Goal: Information Seeking & Learning: Find specific fact

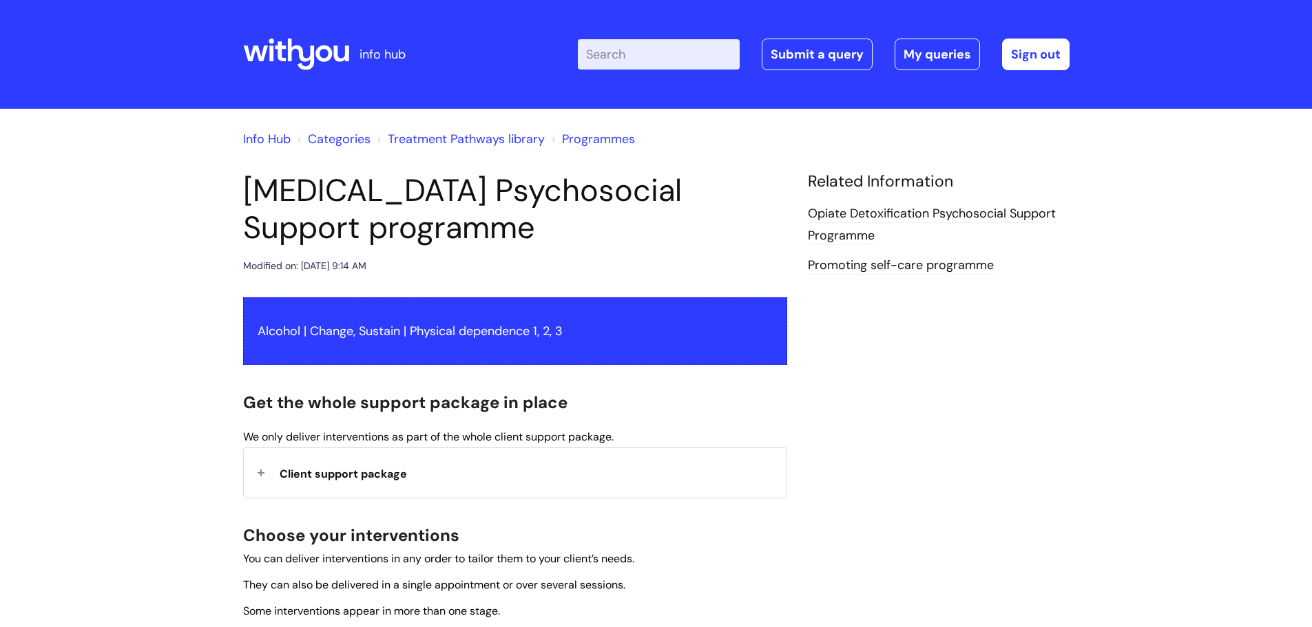
drag, startPoint x: 305, startPoint y: 473, endPoint x: 339, endPoint y: 481, distance: 34.7
click at [306, 473] on span "Client support package" at bounding box center [343, 474] width 127 height 14
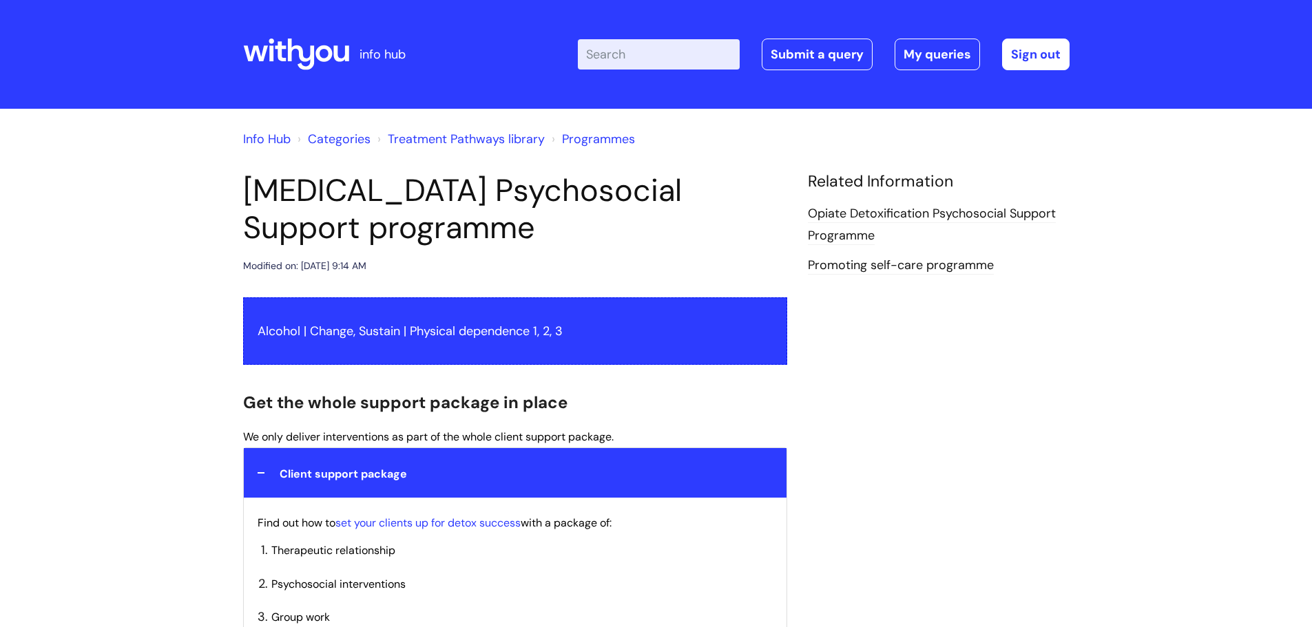
click at [678, 47] on input "Enter your search term here..." at bounding box center [659, 54] width 162 height 30
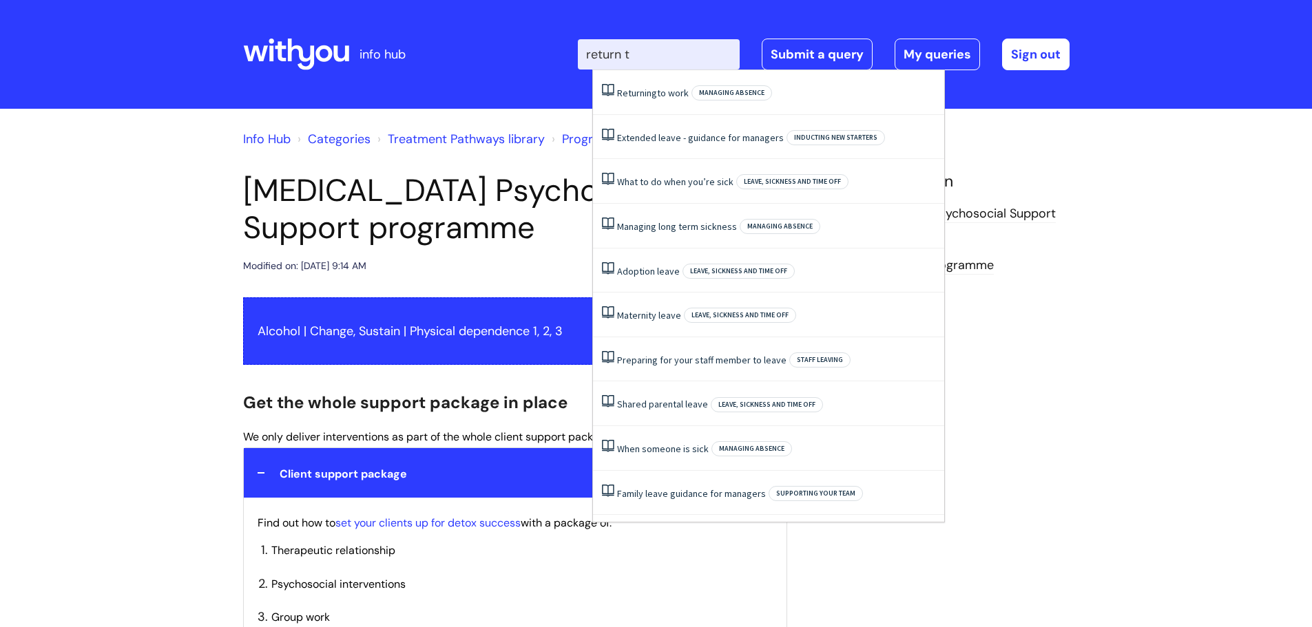
type input "return to"
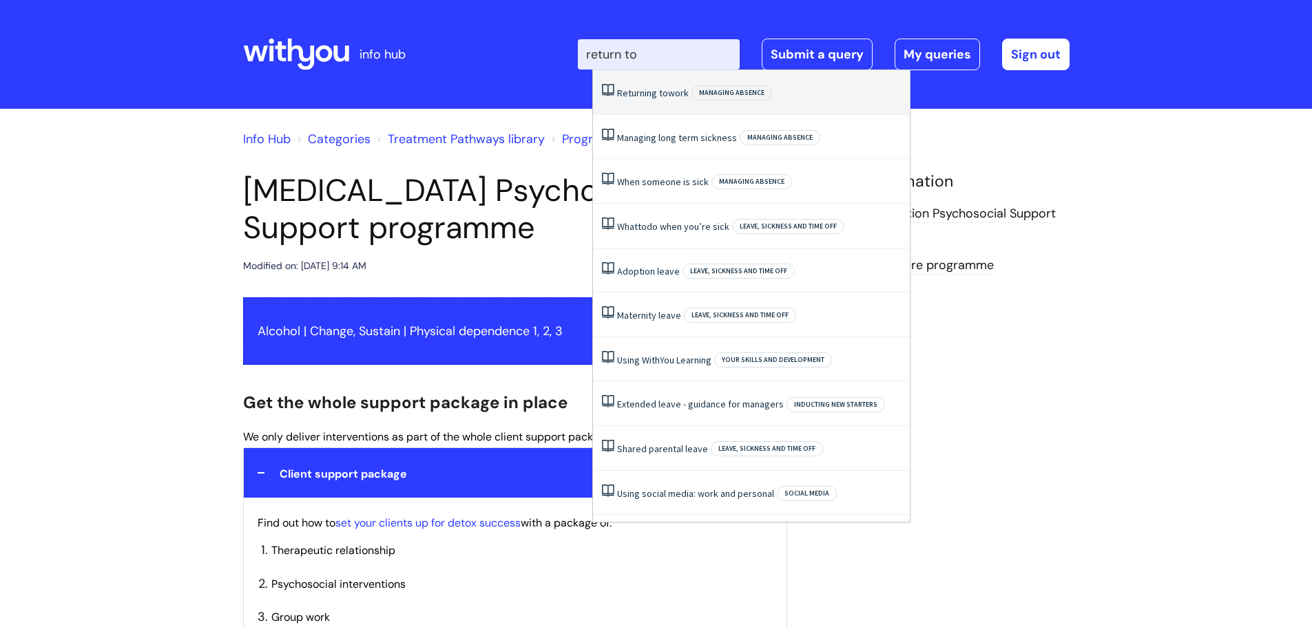
click at [729, 86] on span "Managing absence" at bounding box center [731, 92] width 81 height 15
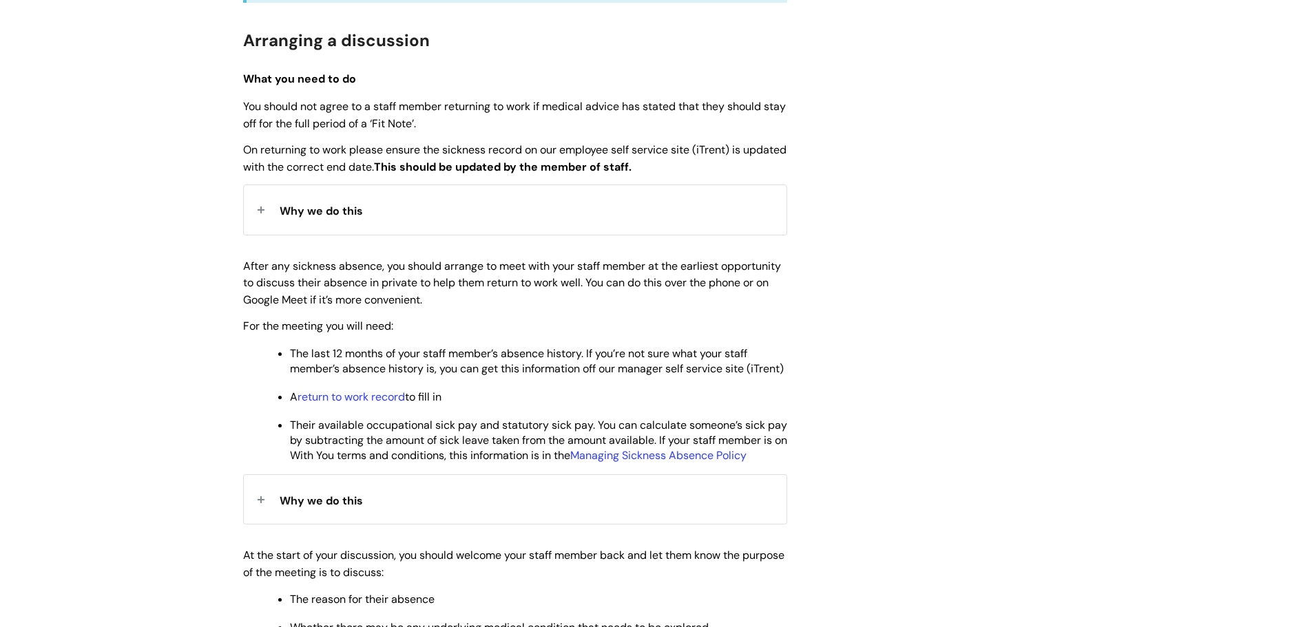
scroll to position [482, 0]
click at [352, 403] on link "return to work record" at bounding box center [350, 395] width 107 height 14
click at [353, 403] on link "return to work record" at bounding box center [350, 395] width 107 height 14
